Goal: Task Accomplishment & Management: Manage account settings

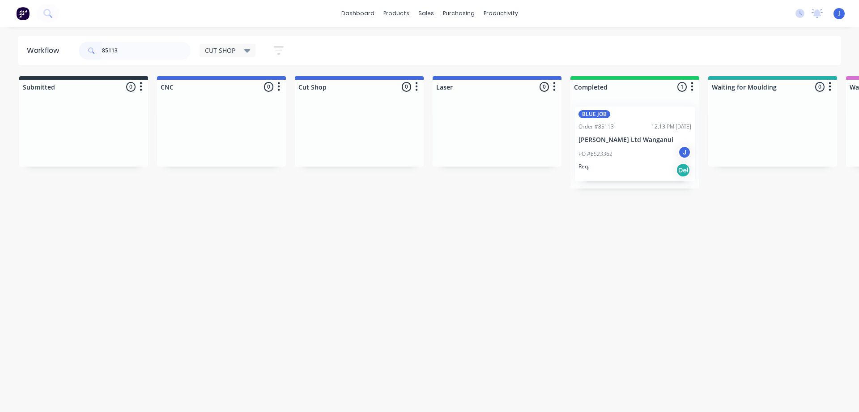
click at [60, 56] on header "Workflow 85113 CUT SHOP Save new view None edit CUT SHOP (Default) edit DISPATC…" at bounding box center [430, 50] width 824 height 29
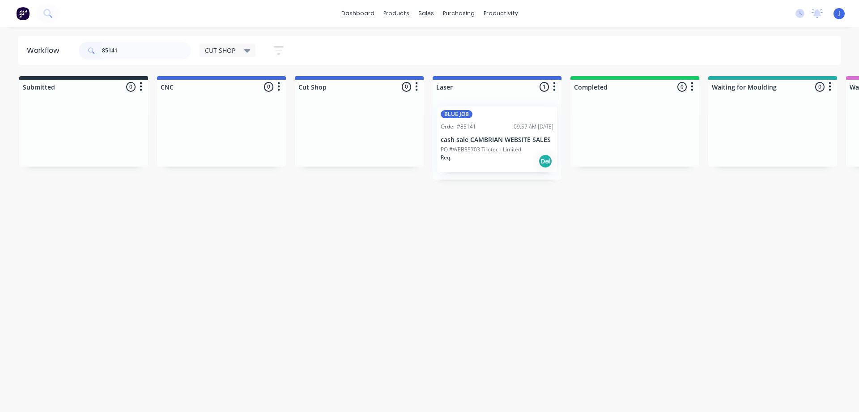
click at [492, 128] on div "Order #85141 09:57 AM [DATE]" at bounding box center [497, 127] width 113 height 8
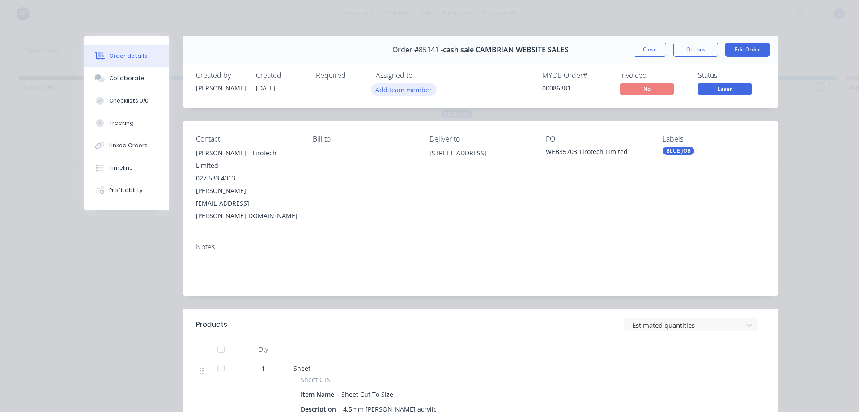
click at [393, 91] on button "Add team member" at bounding box center [404, 89] width 66 height 12
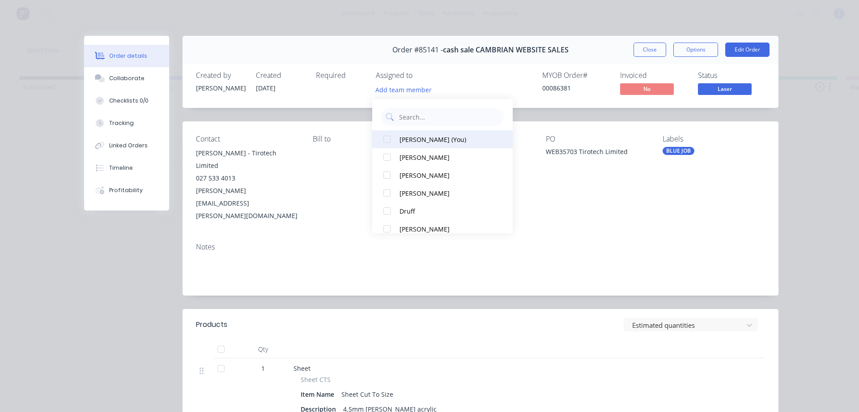
click at [427, 147] on button "[PERSON_NAME] (You)" at bounding box center [442, 139] width 141 height 18
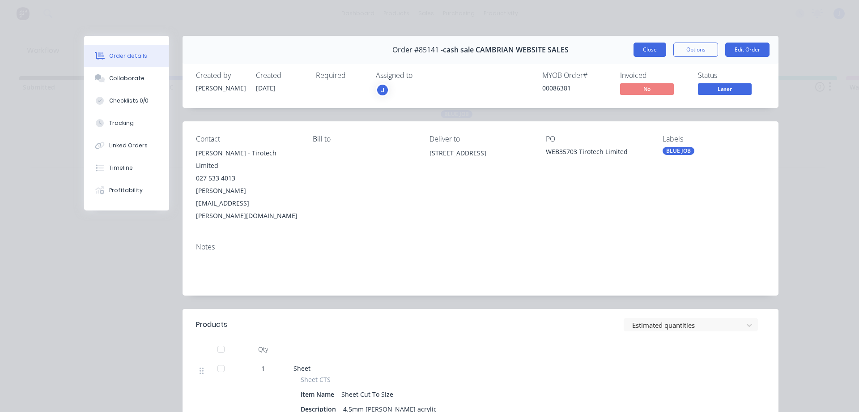
click at [649, 50] on button "Close" at bounding box center [650, 50] width 33 height 14
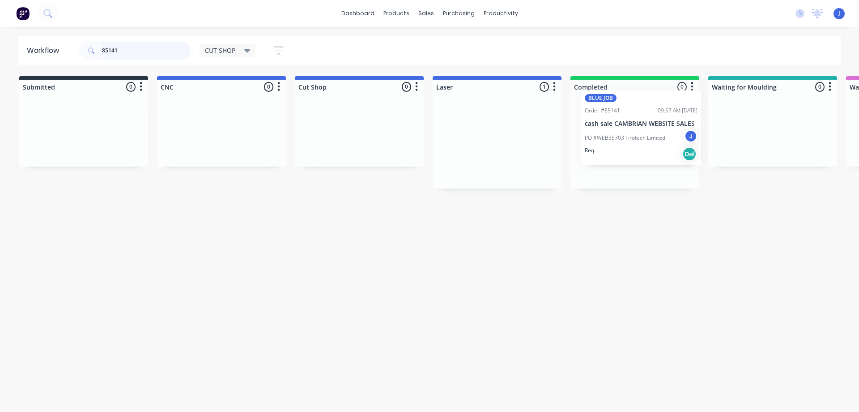
drag, startPoint x: 497, startPoint y: 159, endPoint x: 632, endPoint y: 143, distance: 136.1
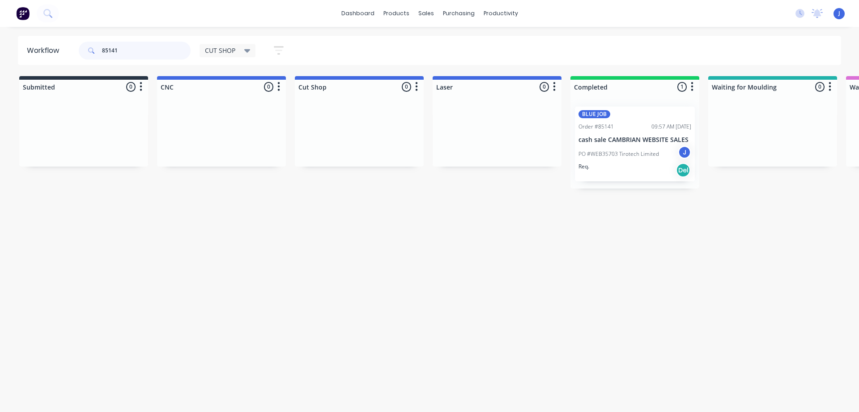
drag, startPoint x: 124, startPoint y: 51, endPoint x: 72, endPoint y: 54, distance: 52.5
click at [72, 54] on header "Workflow 85141 CUT SHOP Save new view None edit CUT SHOP (Default) edit DISPATC…" at bounding box center [430, 50] width 824 height 29
type input "85147"
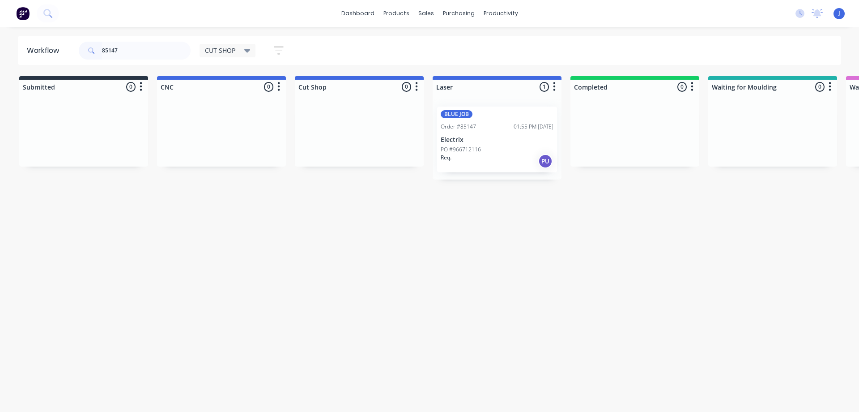
click at [489, 147] on div "PO #966712116" at bounding box center [497, 149] width 113 height 8
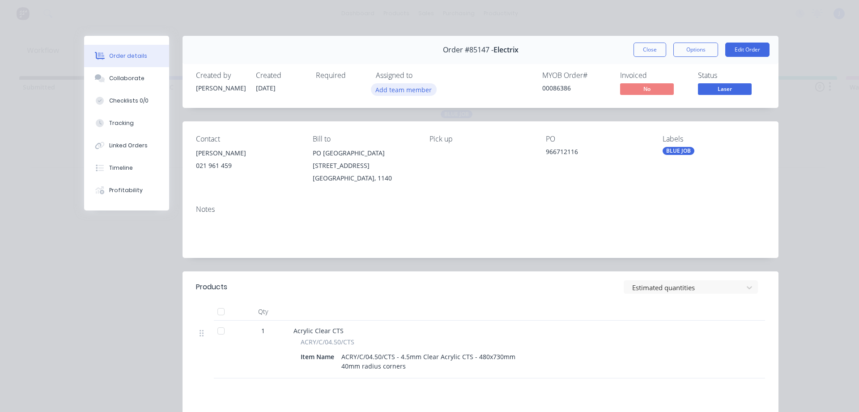
click at [394, 93] on button "Add team member" at bounding box center [404, 89] width 66 height 12
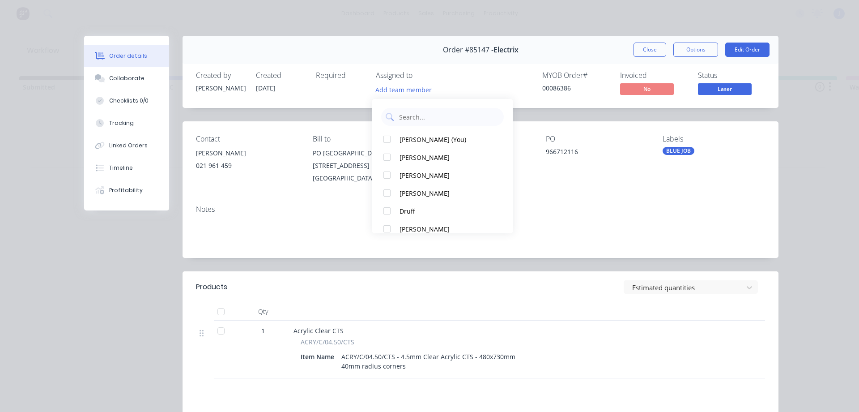
drag, startPoint x: 410, startPoint y: 137, endPoint x: 626, endPoint y: 81, distance: 222.3
click at [412, 135] on div "[PERSON_NAME] (You)" at bounding box center [447, 139] width 94 height 9
click at [655, 49] on button "Close" at bounding box center [650, 50] width 33 height 14
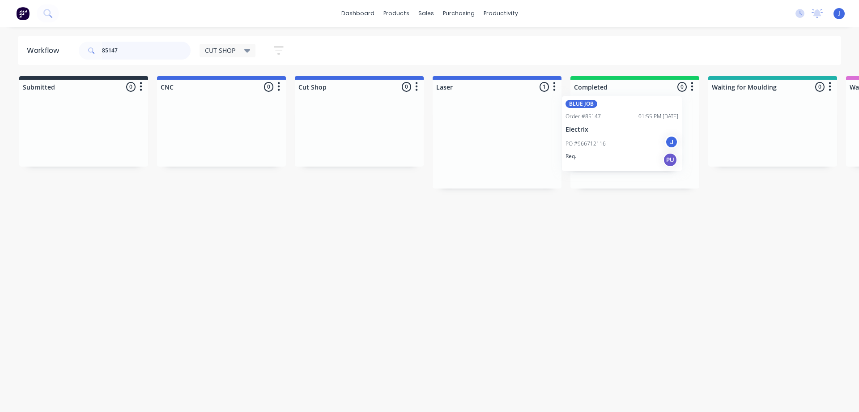
drag, startPoint x: 521, startPoint y: 135, endPoint x: 649, endPoint y: 126, distance: 128.3
